Goal: Browse casually: Explore the website without a specific task or goal

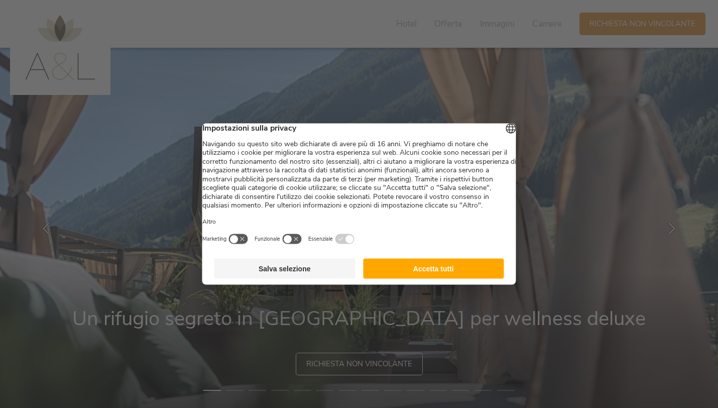
click at [415, 279] on button "Accetta tutti" at bounding box center [433, 269] width 141 height 20
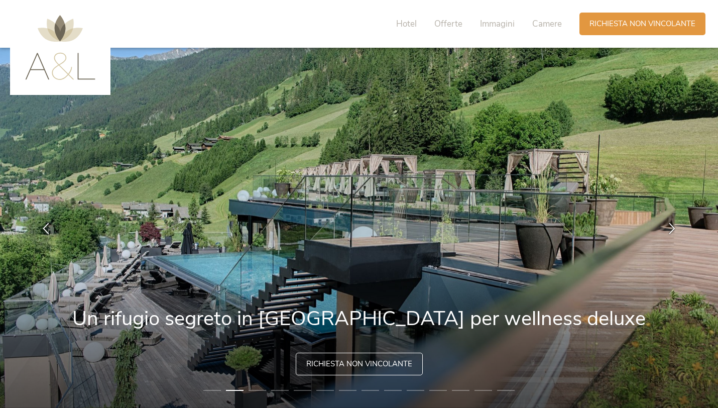
click at [439, 368] on img at bounding box center [359, 228] width 718 height 360
click at [561, 311] on img at bounding box center [359, 228] width 718 height 360
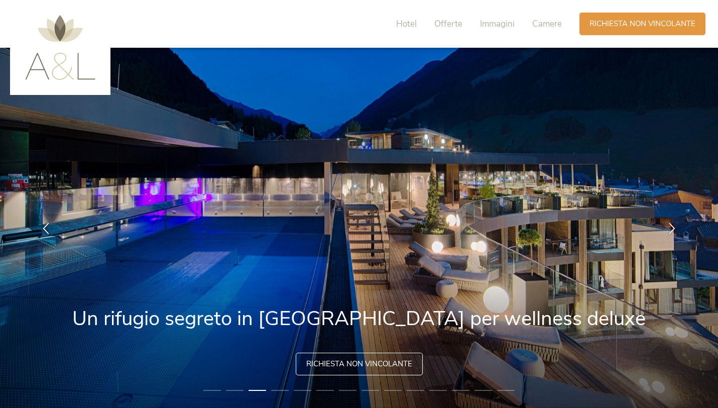
click at [274, 391] on li "4" at bounding box center [280, 390] width 18 height 10
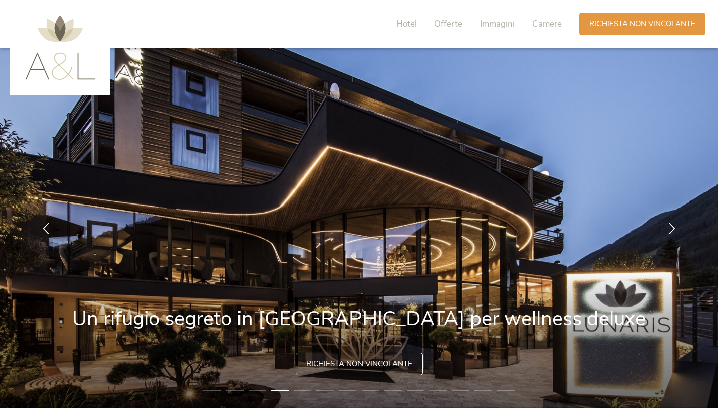
click at [297, 392] on li "5" at bounding box center [303, 390] width 18 height 10
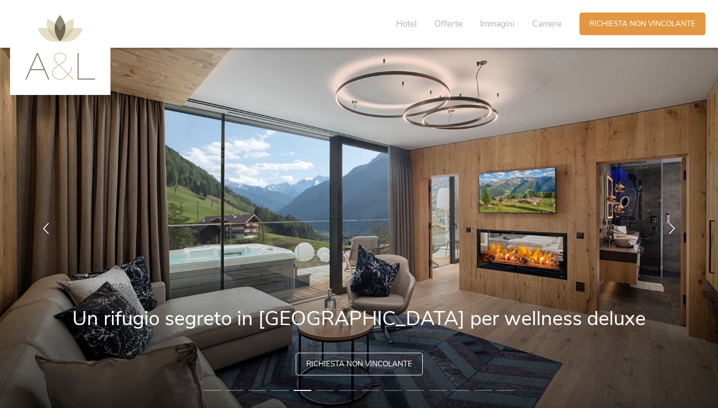
click at [322, 391] on li "6" at bounding box center [325, 390] width 18 height 10
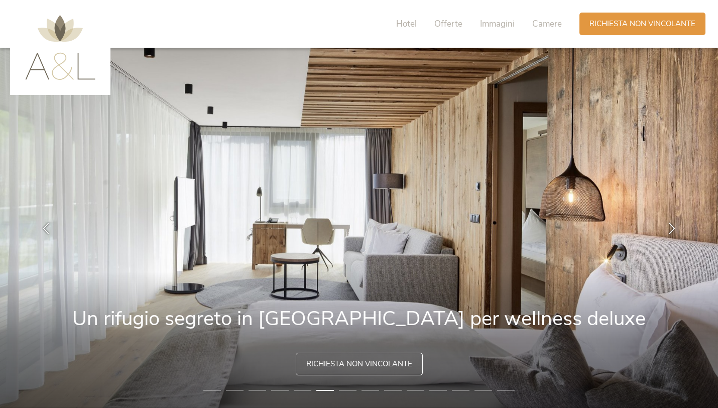
click at [346, 389] on li "7" at bounding box center [348, 390] width 18 height 10
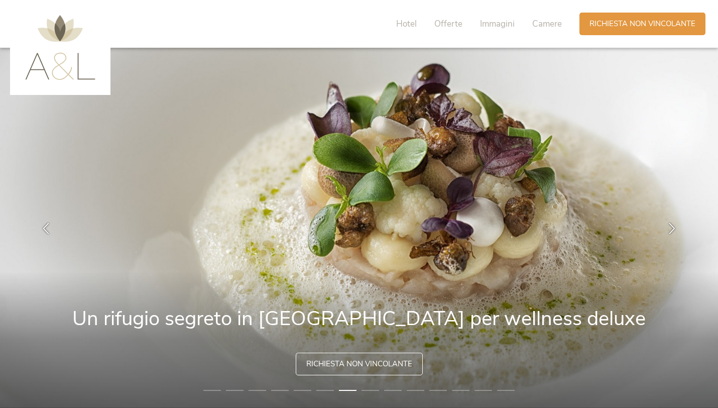
click at [367, 389] on li "8" at bounding box center [370, 390] width 18 height 10
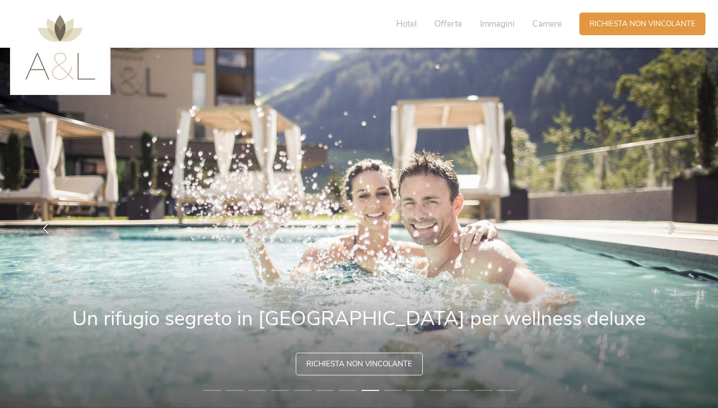
click at [392, 391] on li "9" at bounding box center [393, 390] width 18 height 10
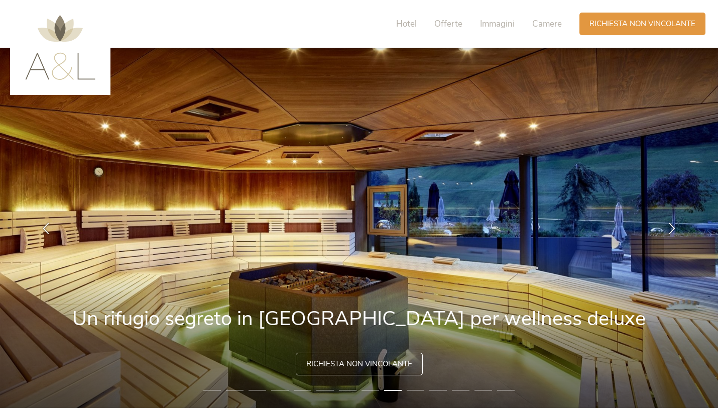
click at [419, 389] on li "10" at bounding box center [416, 390] width 18 height 10
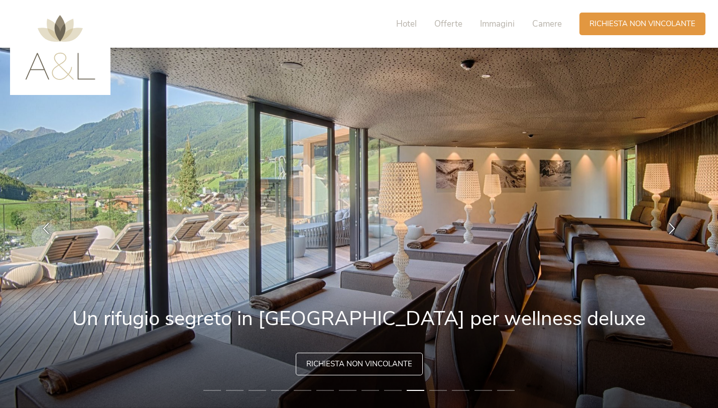
click at [432, 391] on li "11" at bounding box center [438, 390] width 18 height 10
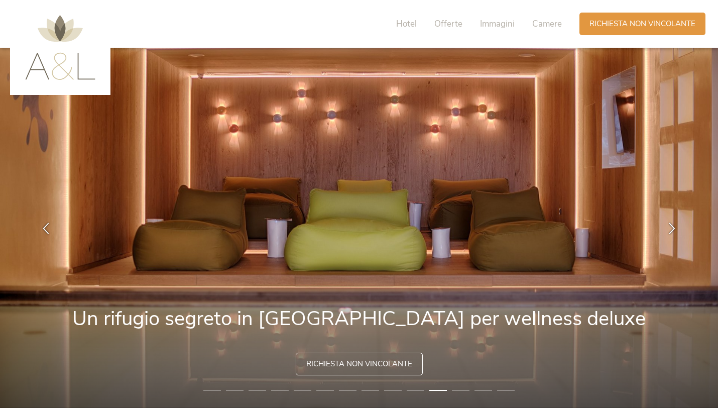
click at [457, 393] on li "12" at bounding box center [461, 390] width 18 height 10
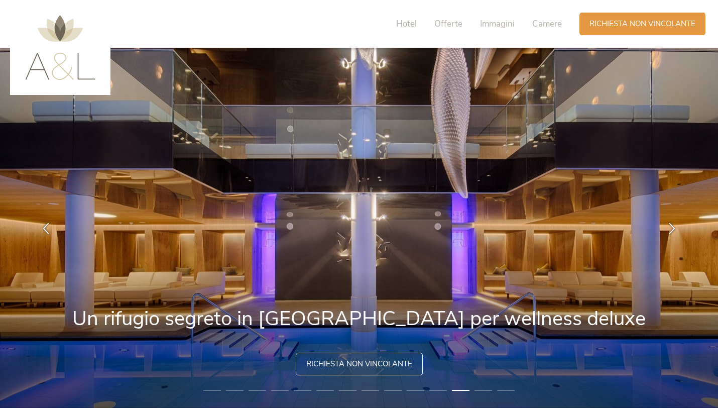
click at [483, 392] on li "13" at bounding box center [483, 390] width 18 height 10
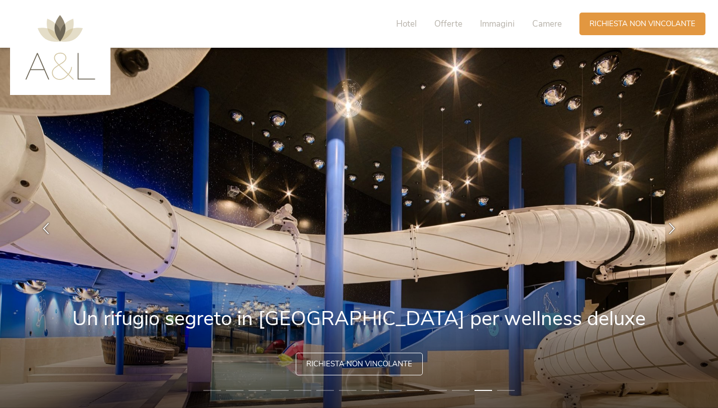
click at [505, 390] on li "14" at bounding box center [506, 390] width 18 height 10
